Goal: Task Accomplishment & Management: Manage account settings

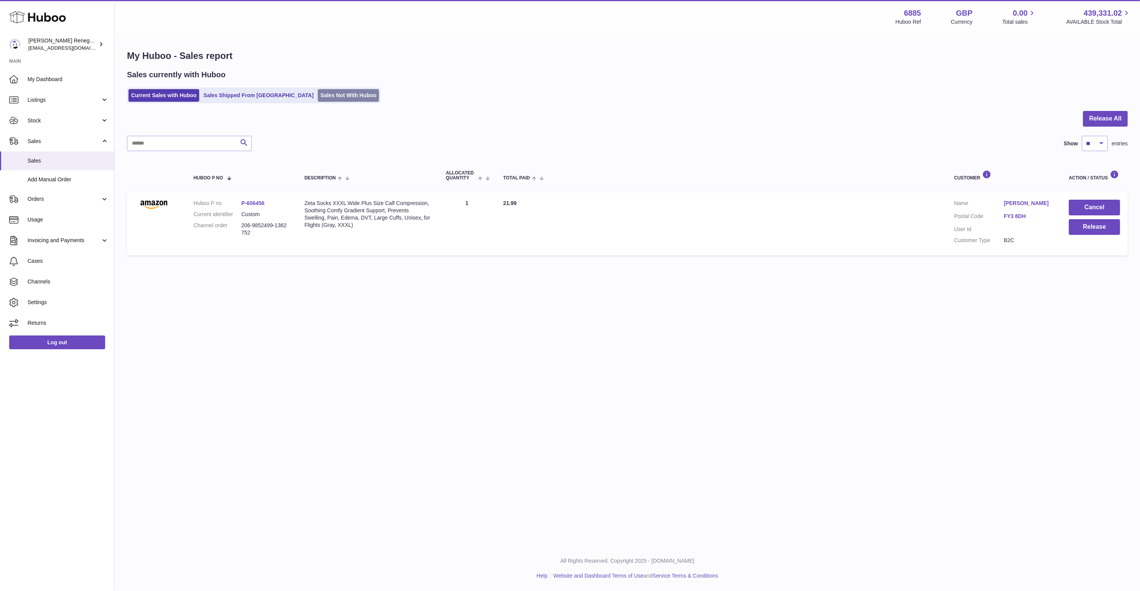
click at [320, 97] on link "Sales Not With Huboo" at bounding box center [348, 95] width 61 height 13
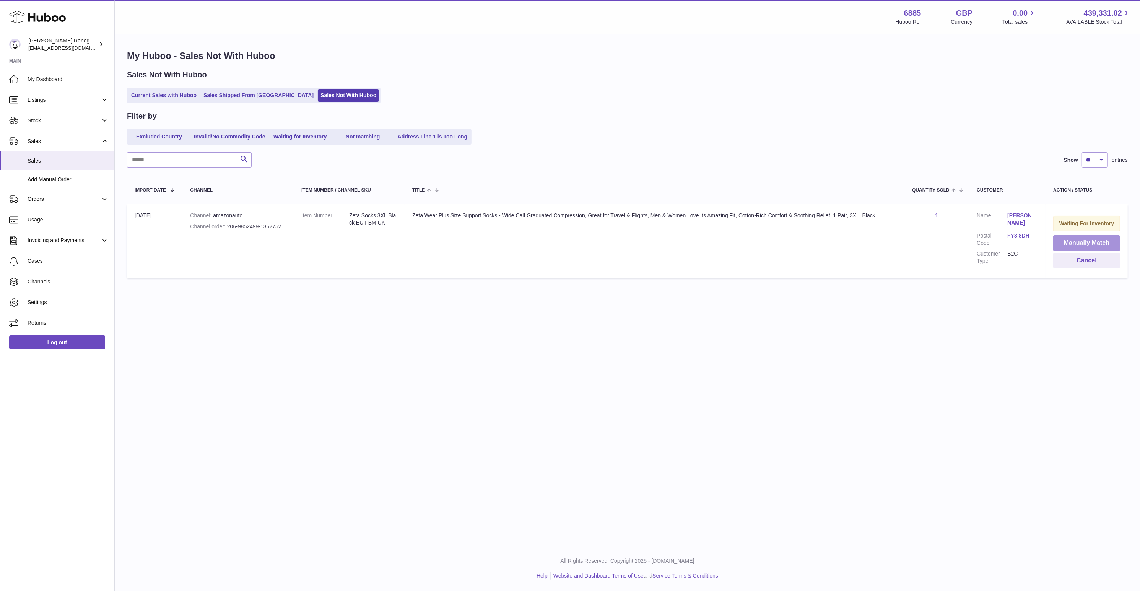
click at [1082, 242] on button "Manually Match" at bounding box center [1086, 243] width 67 height 16
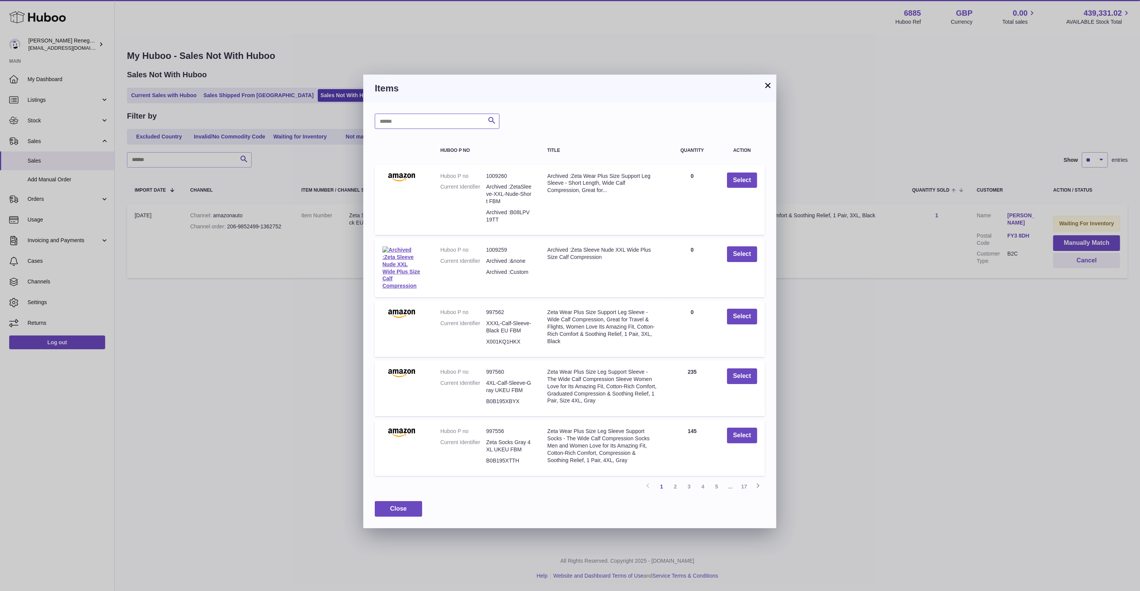
click at [440, 122] on input "text" at bounding box center [437, 121] width 125 height 15
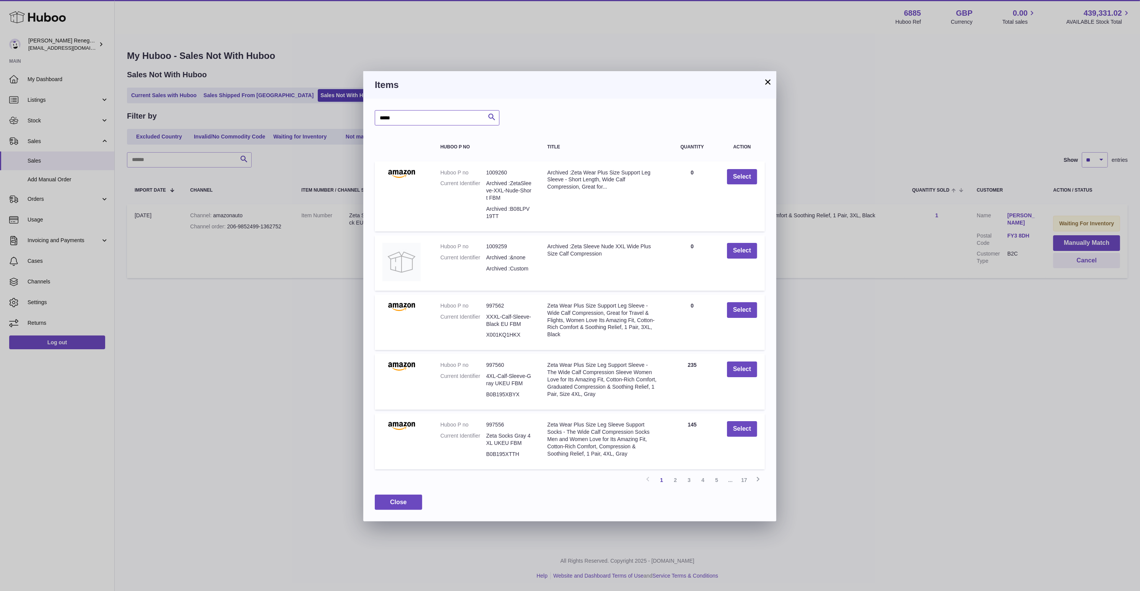
type input "*****"
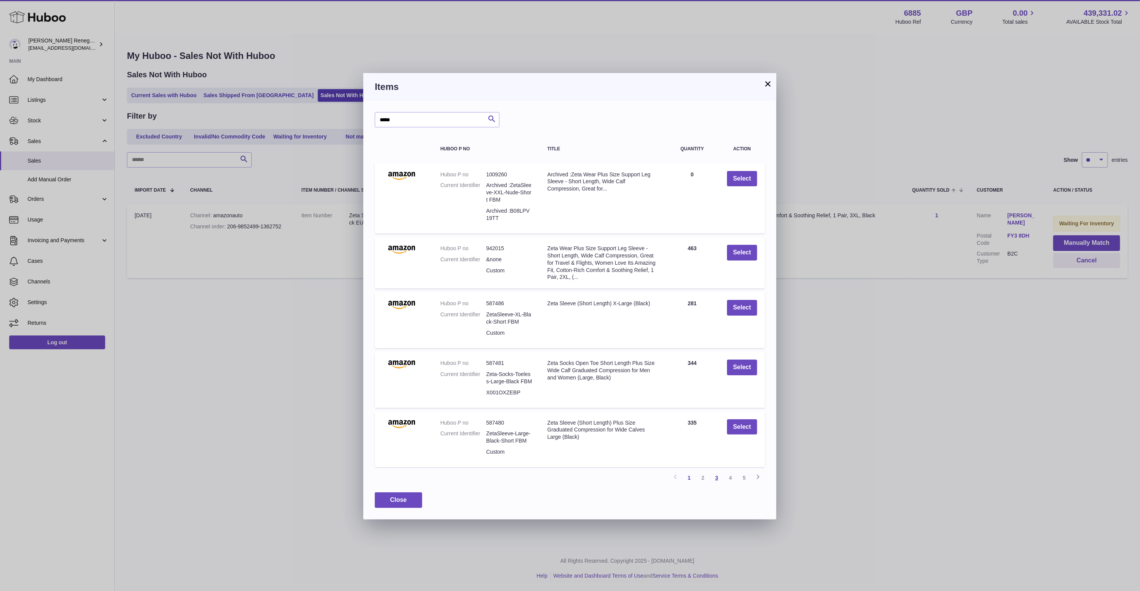
click at [716, 477] on link "3" at bounding box center [717, 478] width 14 height 14
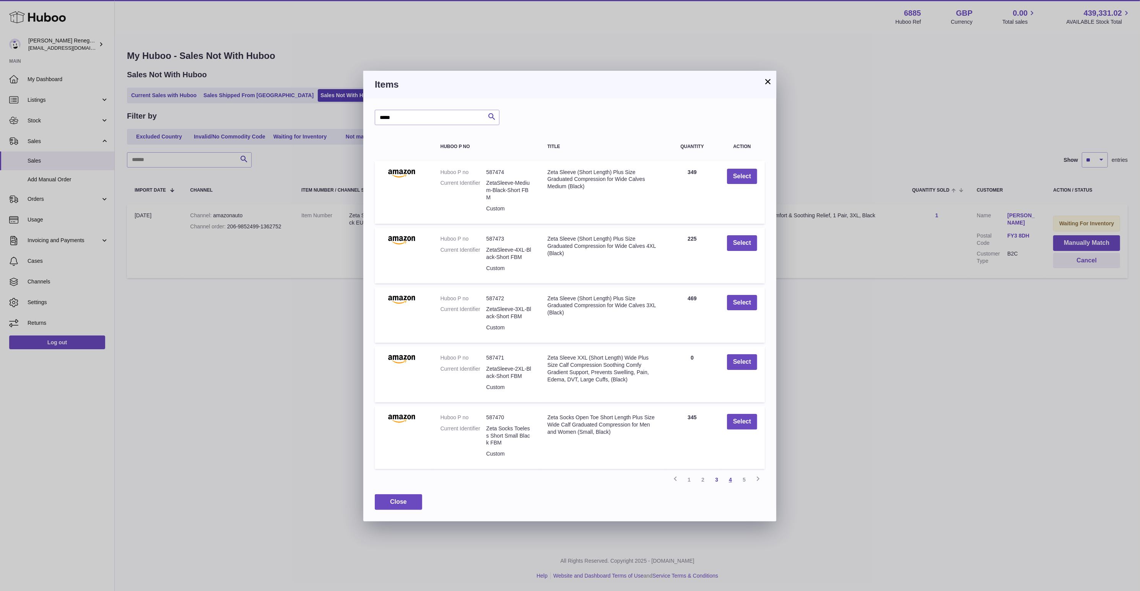
click at [730, 475] on link "4" at bounding box center [730, 480] width 14 height 14
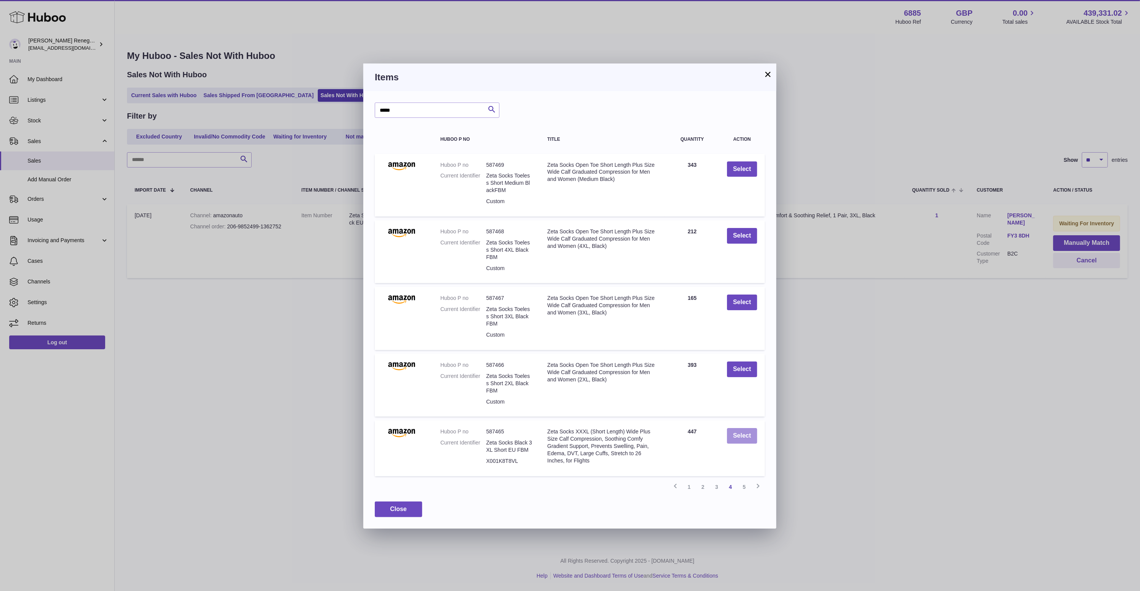
click at [747, 433] on button "Select" at bounding box center [742, 436] width 30 height 16
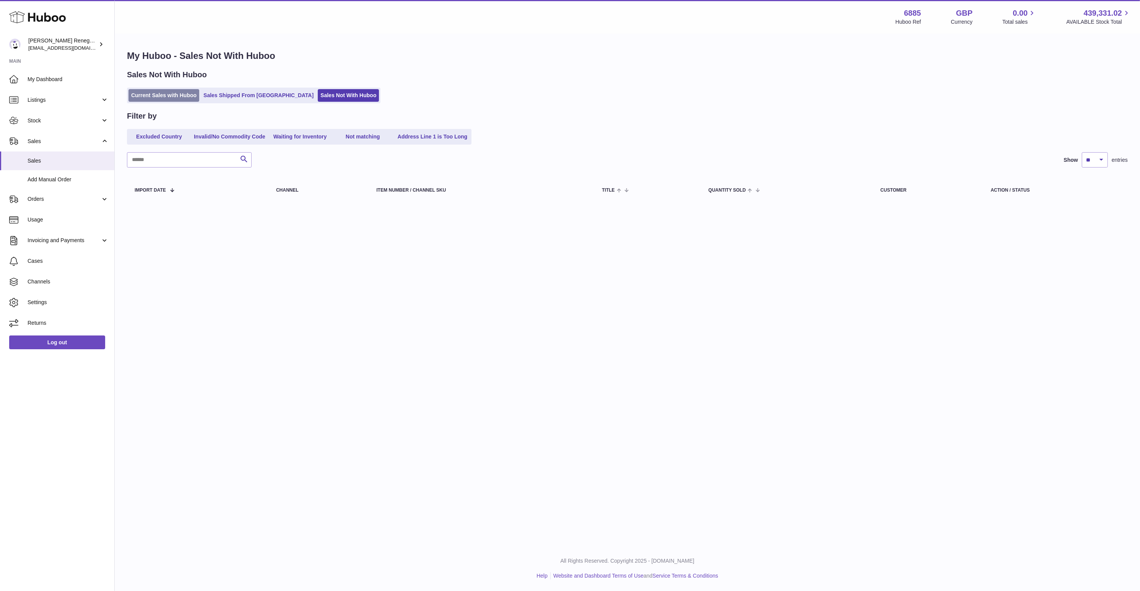
click at [153, 97] on link "Current Sales with Huboo" at bounding box center [163, 95] width 71 height 13
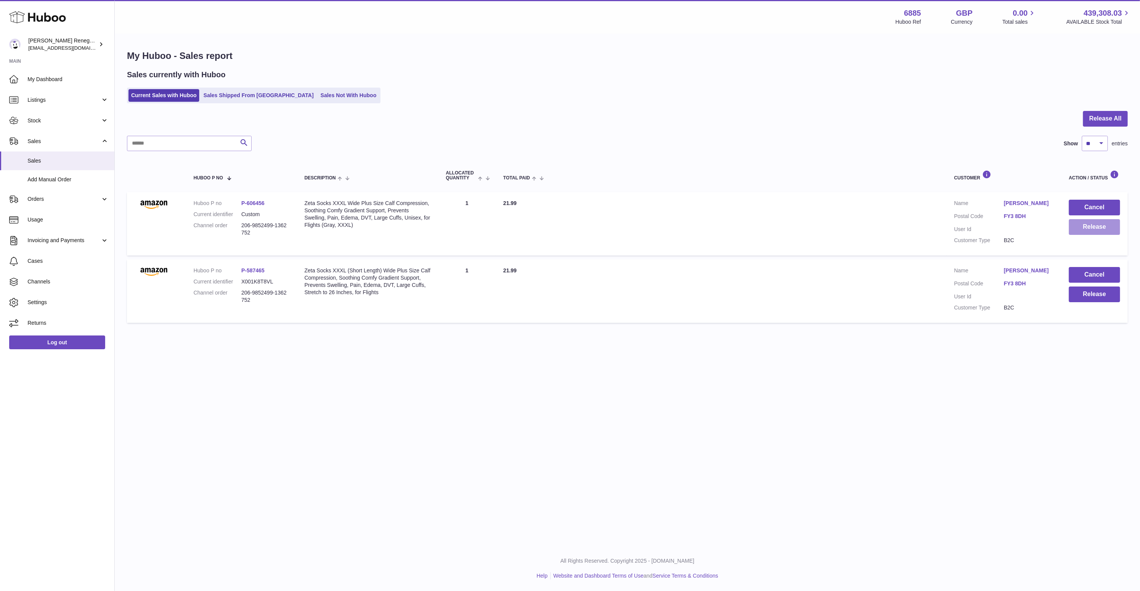
click at [1100, 229] on button "Release" at bounding box center [1094, 227] width 51 height 16
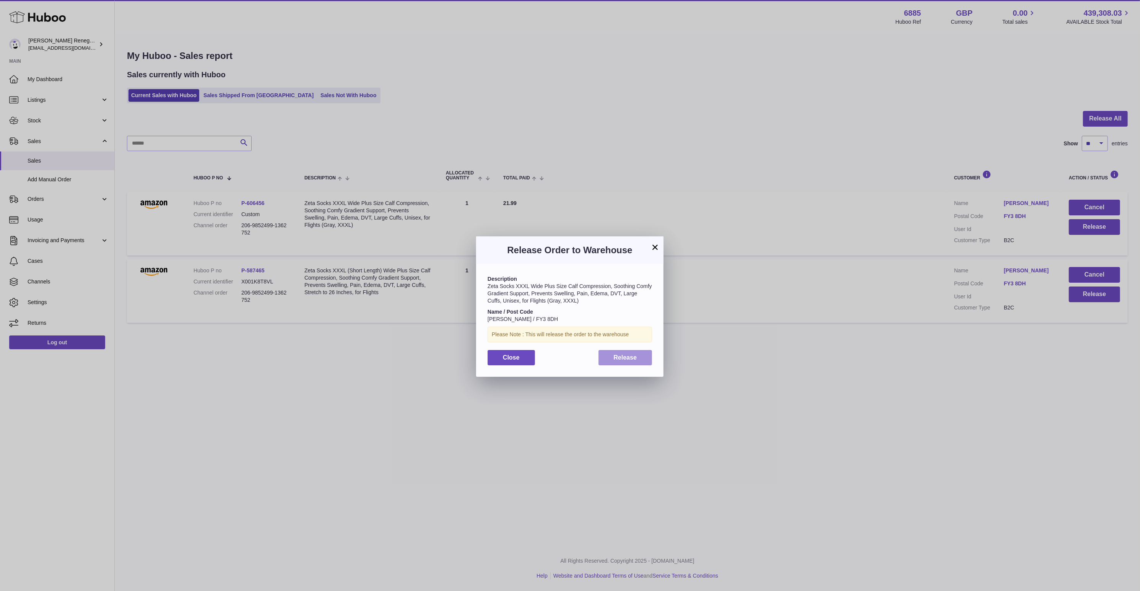
click at [641, 362] on button "Release" at bounding box center [625, 358] width 54 height 16
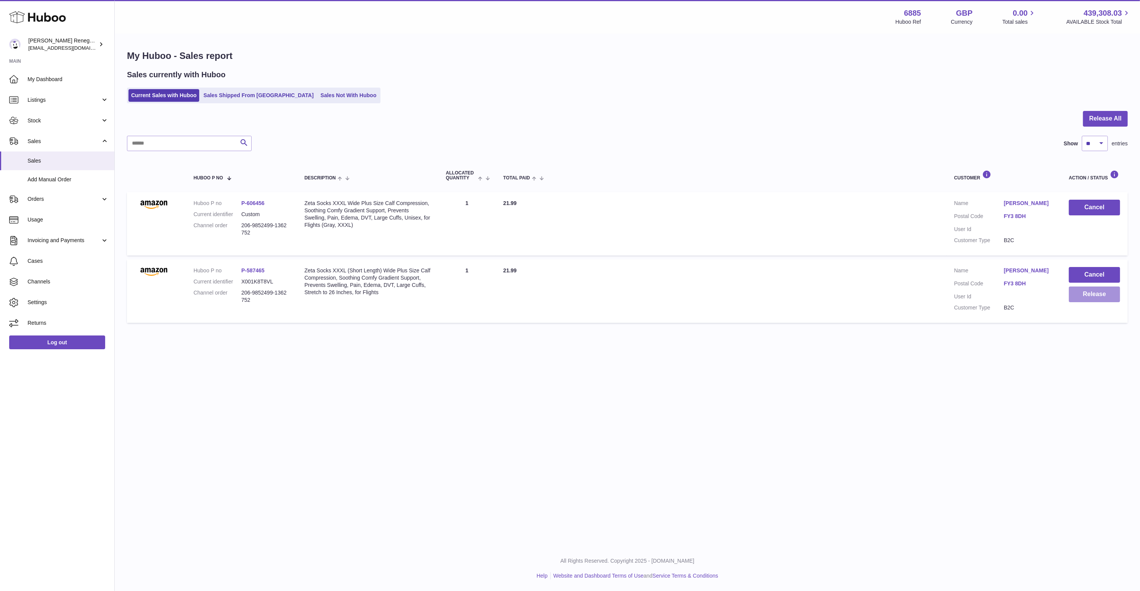
click at [1100, 291] on button "Release" at bounding box center [1094, 294] width 51 height 16
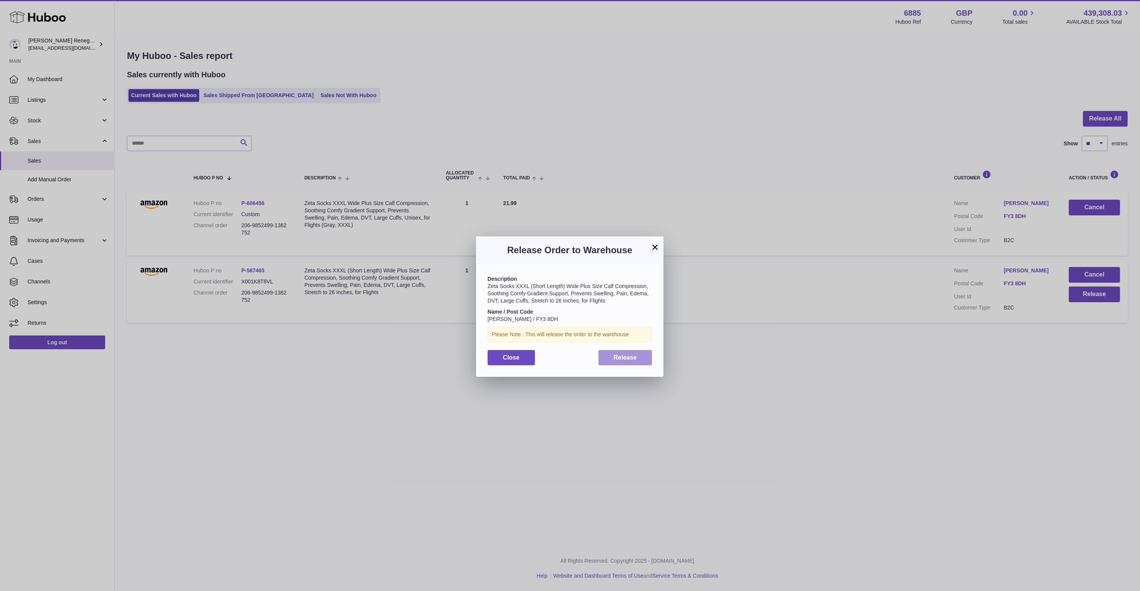
click at [644, 360] on button "Release" at bounding box center [625, 358] width 54 height 16
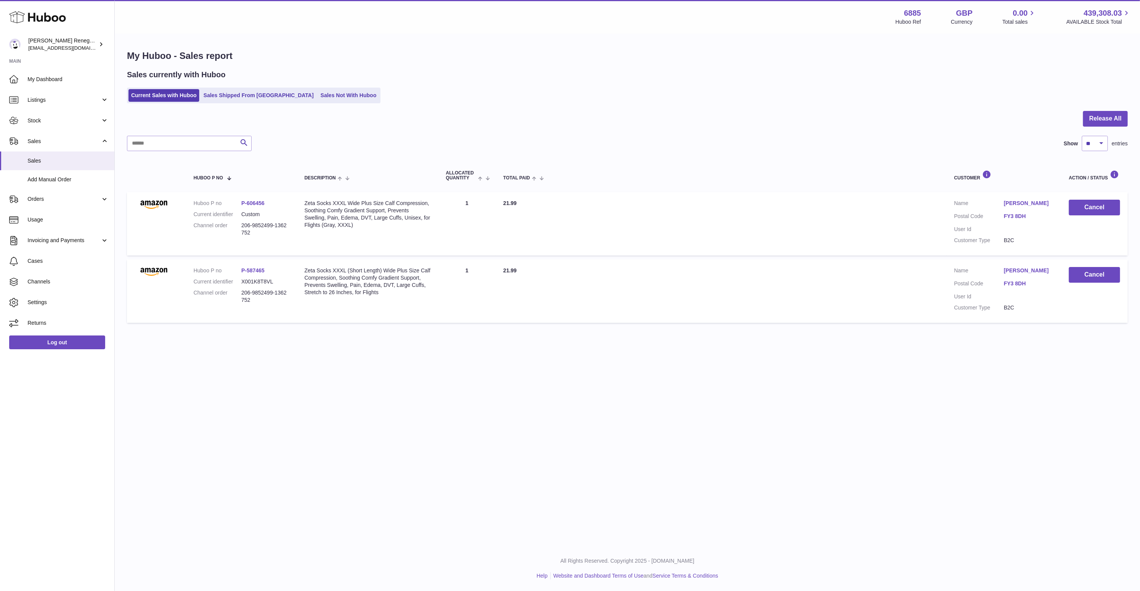
click at [697, 88] on div "Current Sales with Huboo Sales Shipped From Huboo Sales Not With Huboo" at bounding box center [627, 96] width 1001 height 16
click at [45, 81] on span "My Dashboard" at bounding box center [68, 79] width 81 height 7
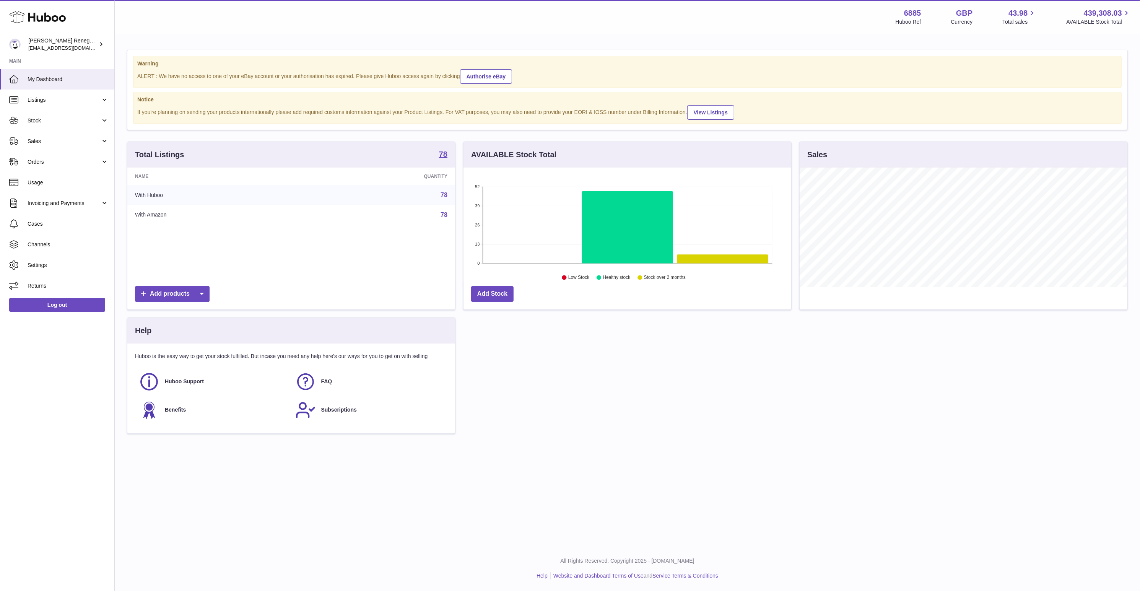
scroll to position [119, 328]
